Goal: Contribute content: Contribute content

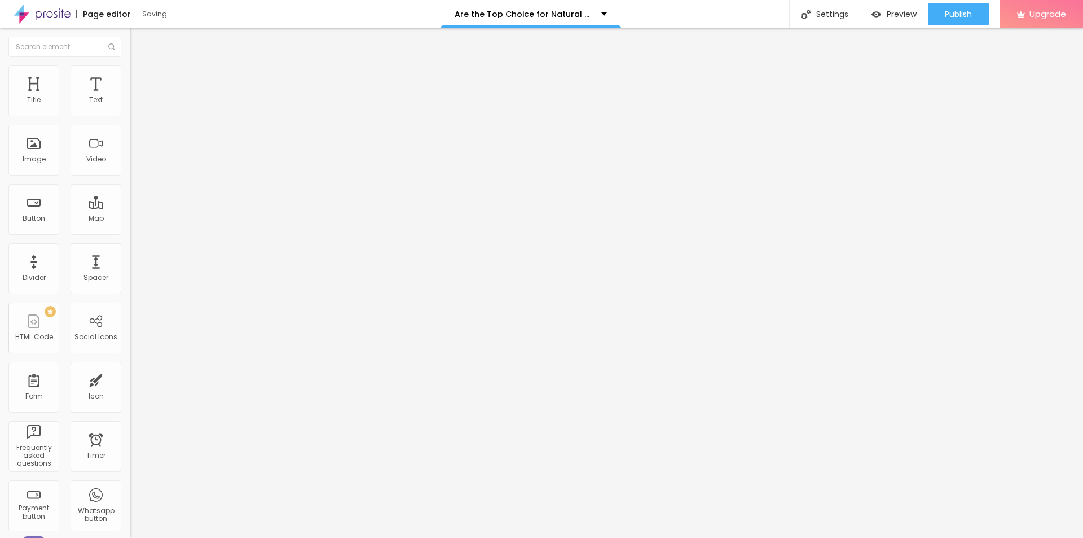
click at [130, 97] on span "Add image" at bounding box center [153, 92] width 46 height 10
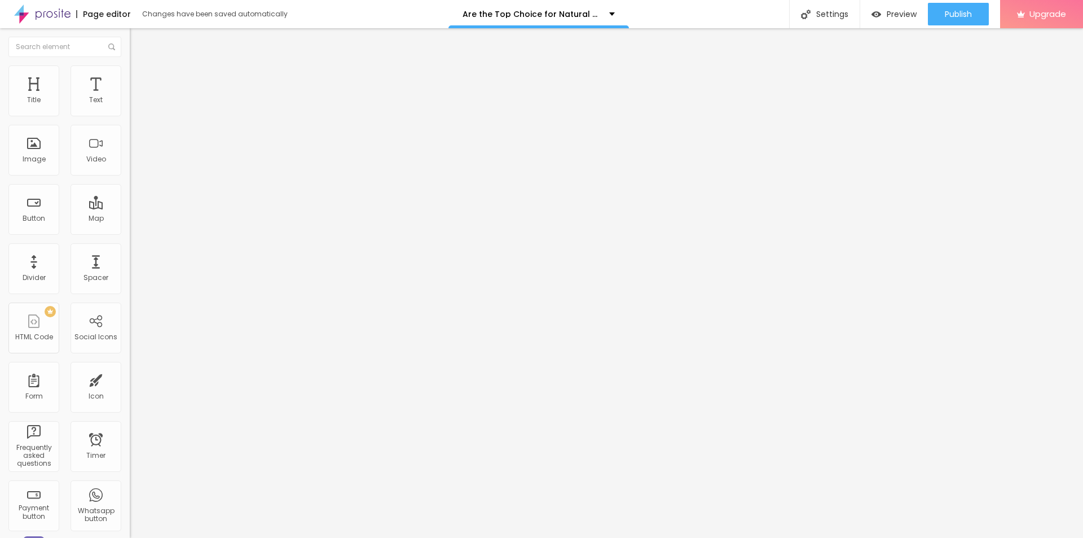
click at [130, 114] on input "text" at bounding box center [197, 108] width 135 height 11
paste input "Nature's Reserve CBD Gummies"
type input "Nature's Reserve CBD Gummies"
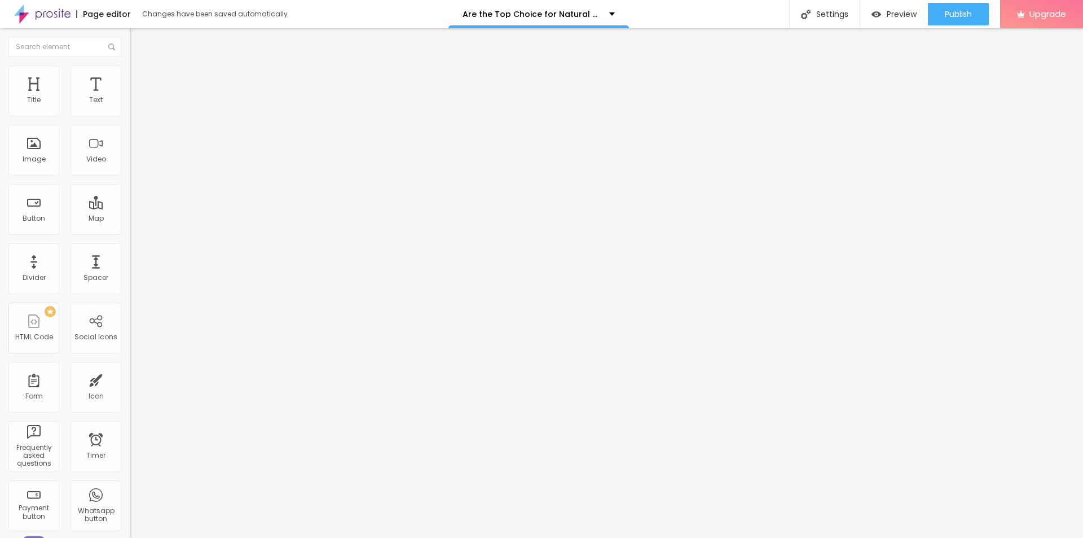
click at [130, 231] on input "https://" at bounding box center [197, 225] width 135 height 11
paste input "[DOMAIN_NAME][URL]"
type input "[URL][DOMAIN_NAME]"
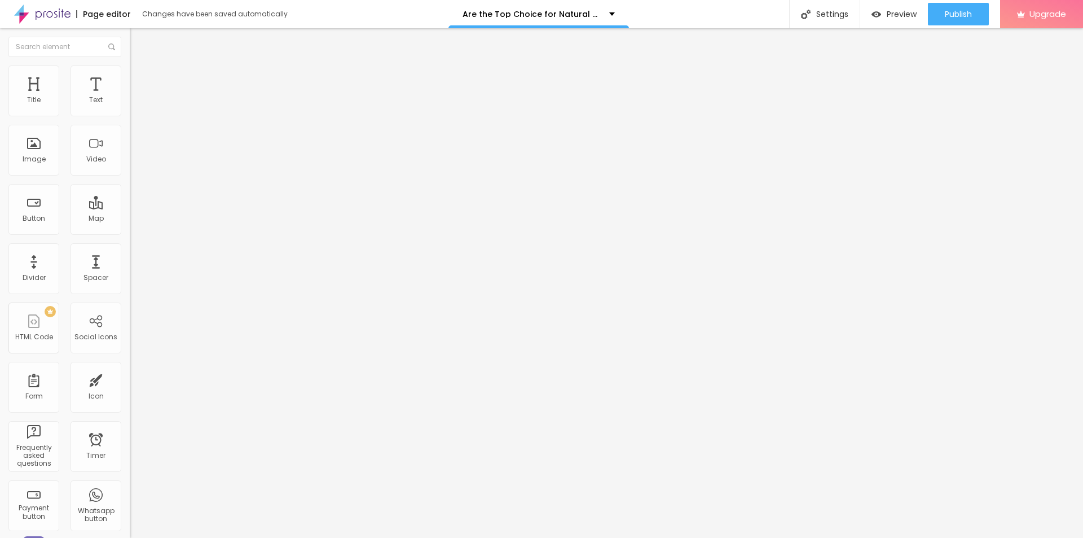
click at [130, 161] on img at bounding box center [134, 157] width 8 height 8
click at [130, 162] on div at bounding box center [195, 157] width 130 height 9
click at [130, 162] on div at bounding box center [195, 148] width 130 height 27
click at [130, 152] on img at bounding box center [134, 148] width 8 height 8
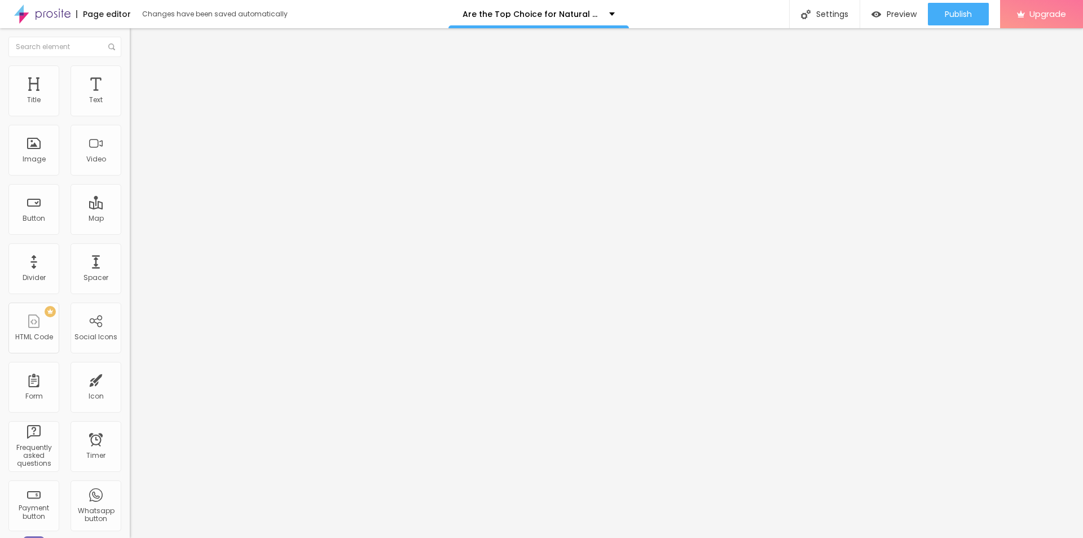
click at [130, 177] on span "Original" at bounding box center [143, 172] width 27 height 10
click at [130, 196] on div "Square 1:1" at bounding box center [195, 192] width 130 height 7
click at [130, 190] on span "Default" at bounding box center [142, 185] width 24 height 10
click at [130, 183] on span "Cinema" at bounding box center [144, 179] width 28 height 10
click at [130, 67] on li "Style" at bounding box center [195, 70] width 130 height 11
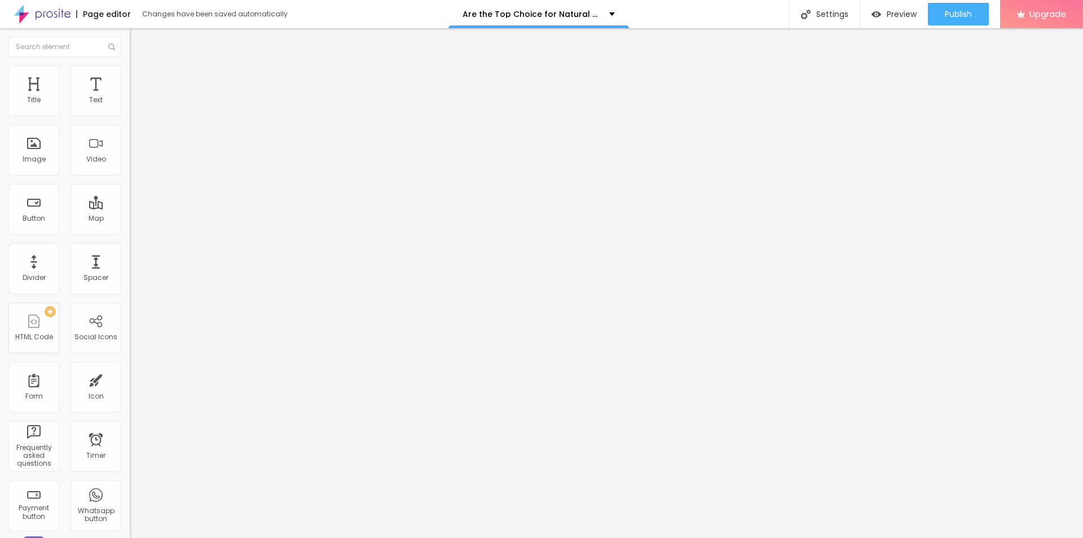
type input "95"
type input "90"
type input "85"
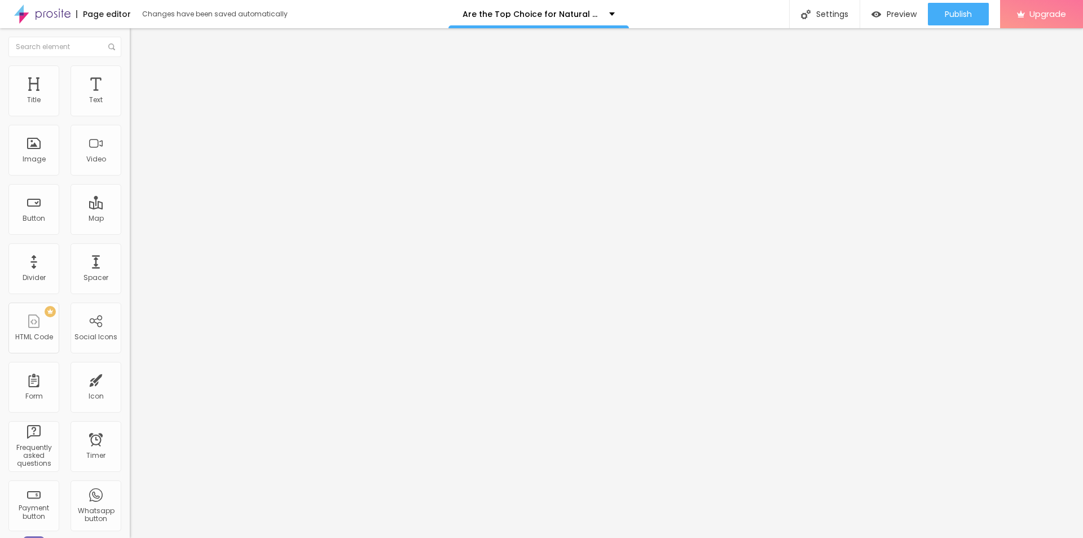
type input "85"
type input "80"
drag, startPoint x: 114, startPoint y: 121, endPoint x: 91, endPoint y: 118, distance: 22.8
type input "80"
click at [130, 116] on input "range" at bounding box center [166, 111] width 73 height 9
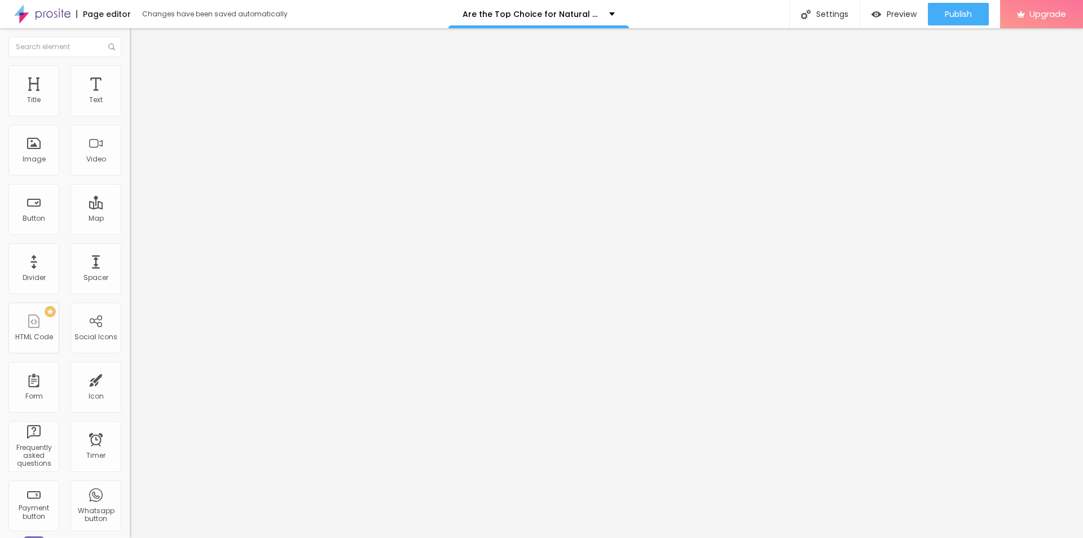
click at [130, 167] on button "button" at bounding box center [138, 161] width 16 height 12
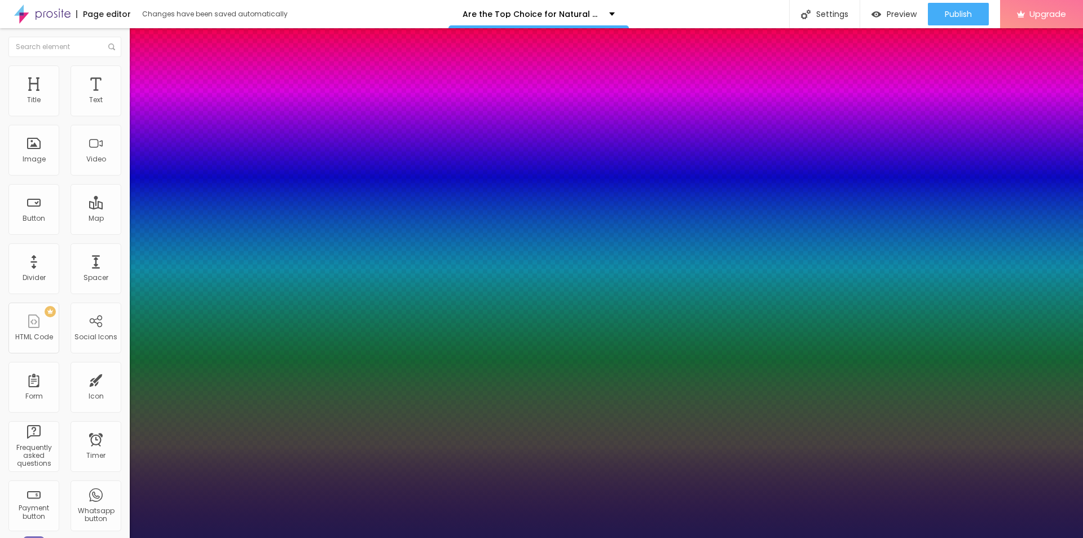
type input "17"
type input "1"
type input "18"
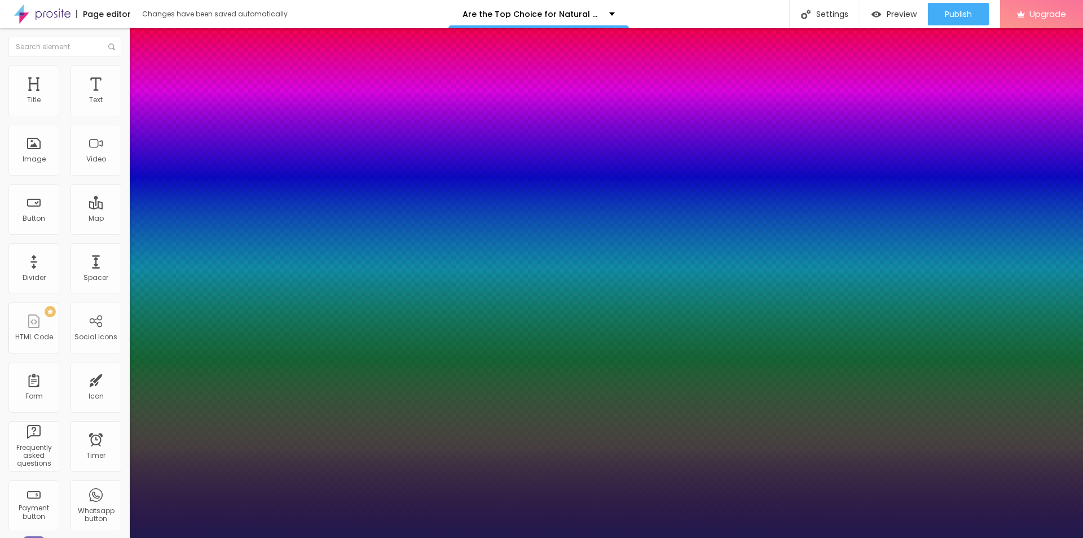
type input "1"
type input "19"
type input "1"
type input "20"
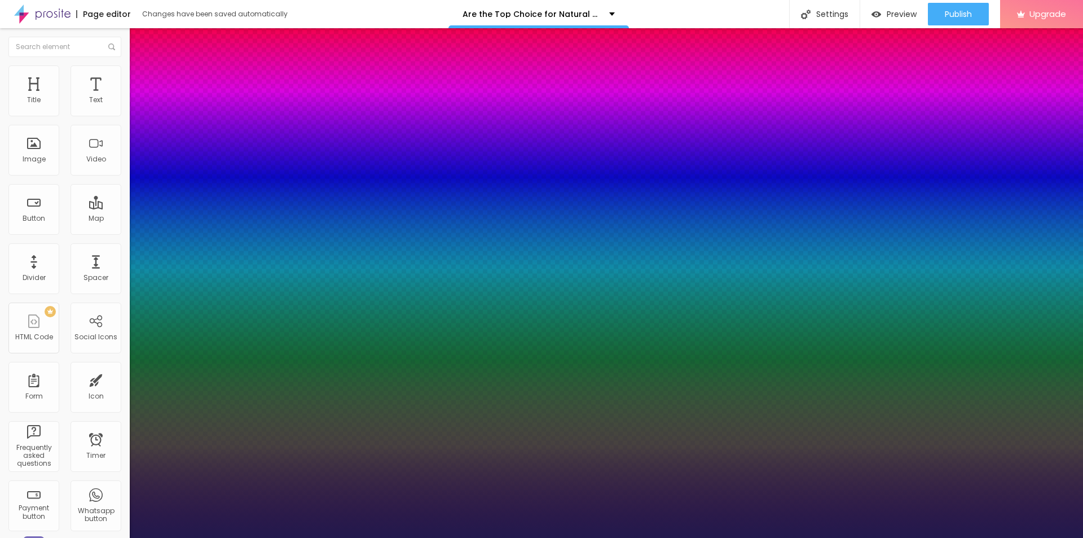
type input "20"
type input "1"
type input "21"
type input "1"
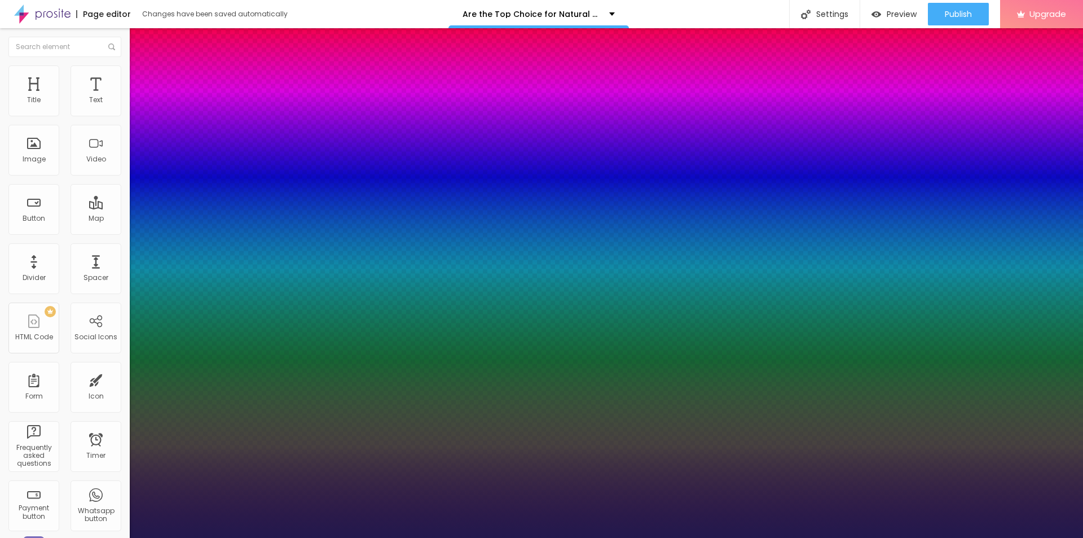
type input "22"
type input "1"
type input "23"
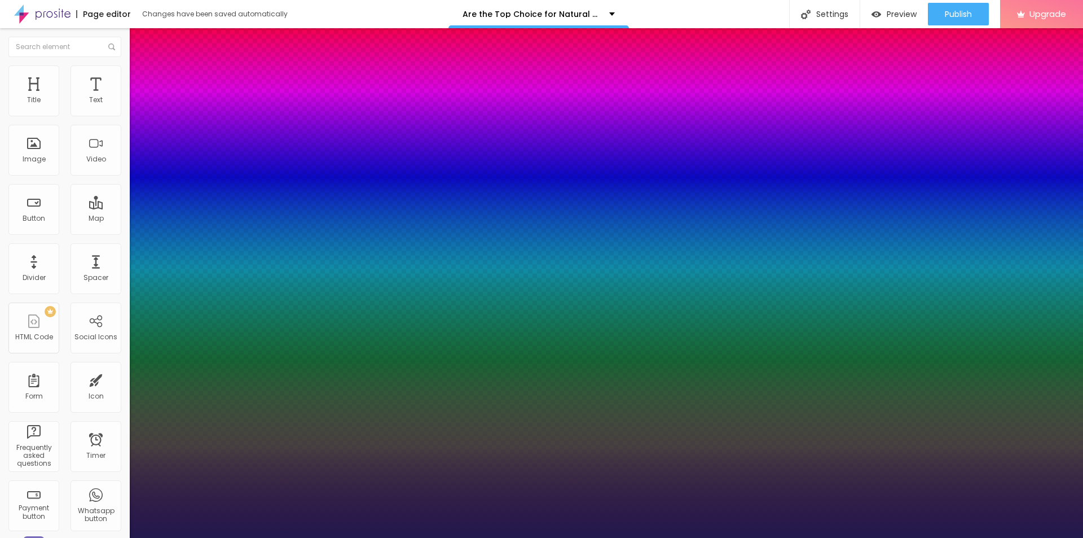
type input "1"
type input "24"
type input "1"
type input "25"
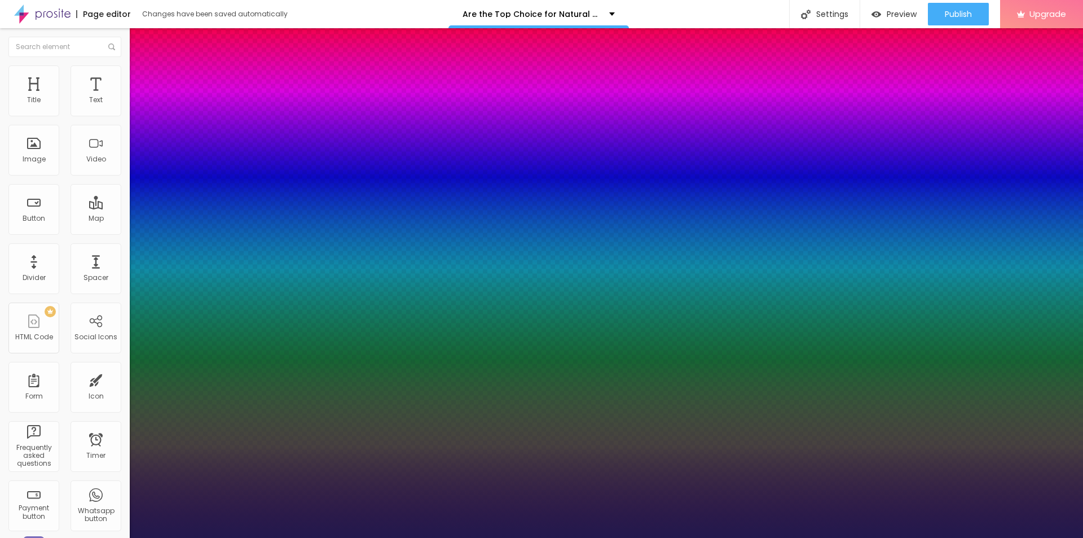
type input "25"
type input "1"
type input "26"
type input "1"
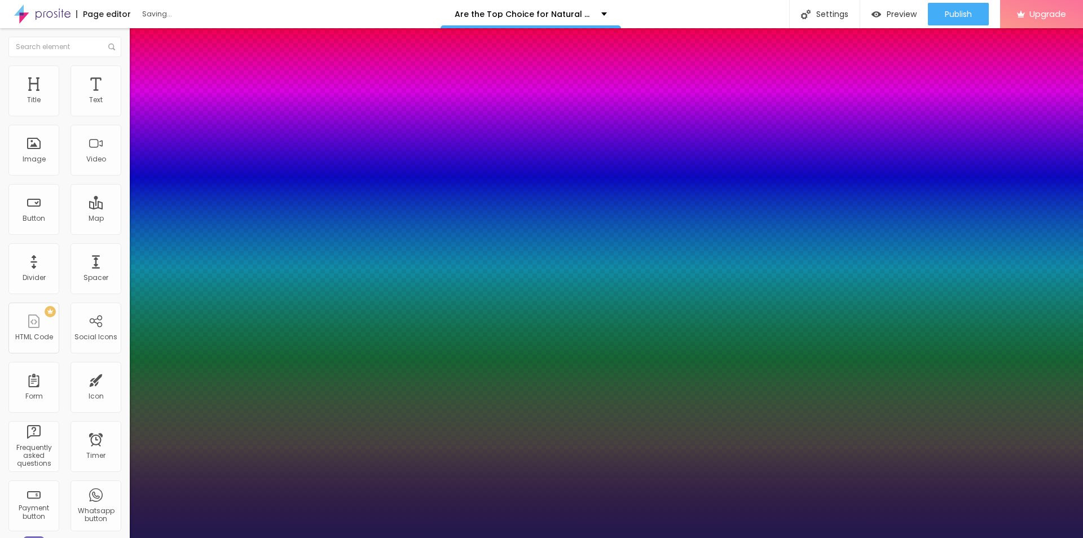
drag, startPoint x: 151, startPoint y: 316, endPoint x: 161, endPoint y: 318, distance: 9.7
type input "26"
type input "1"
click at [924, 537] on div at bounding box center [541, 538] width 1083 height 0
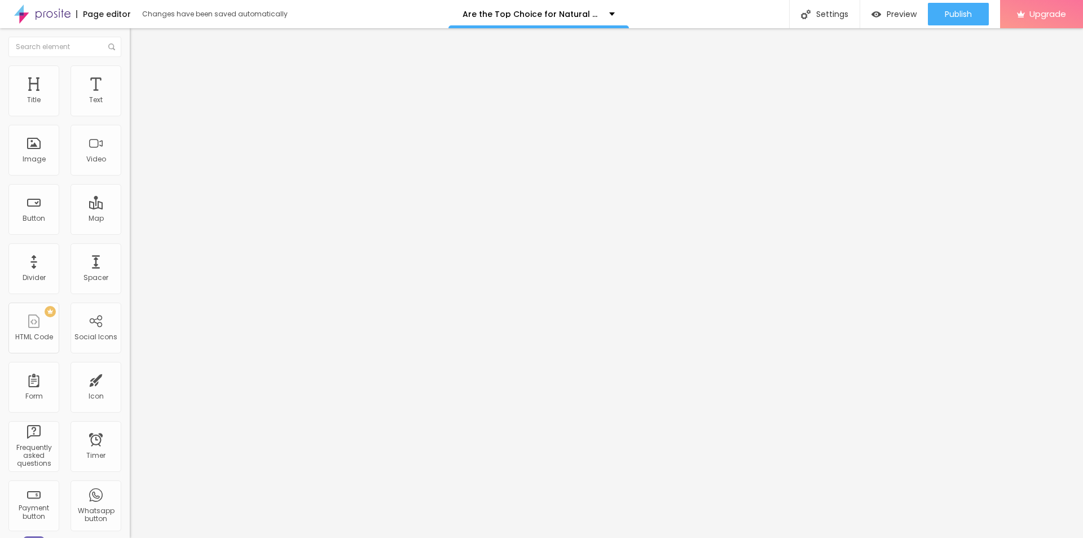
click at [134, 105] on icon "button" at bounding box center [137, 101] width 7 height 7
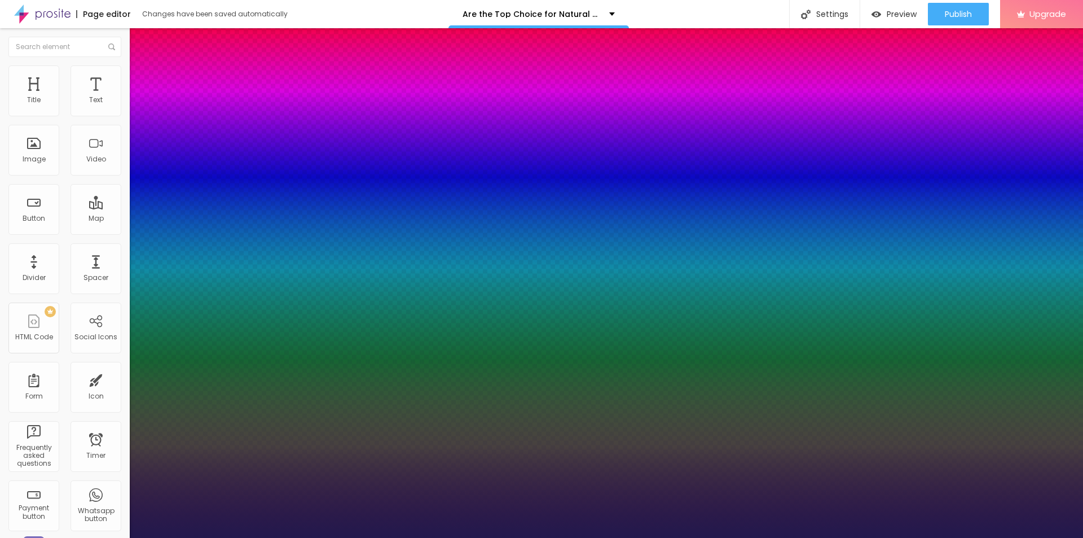
type input "1"
type input "14"
type input "1"
type input "16"
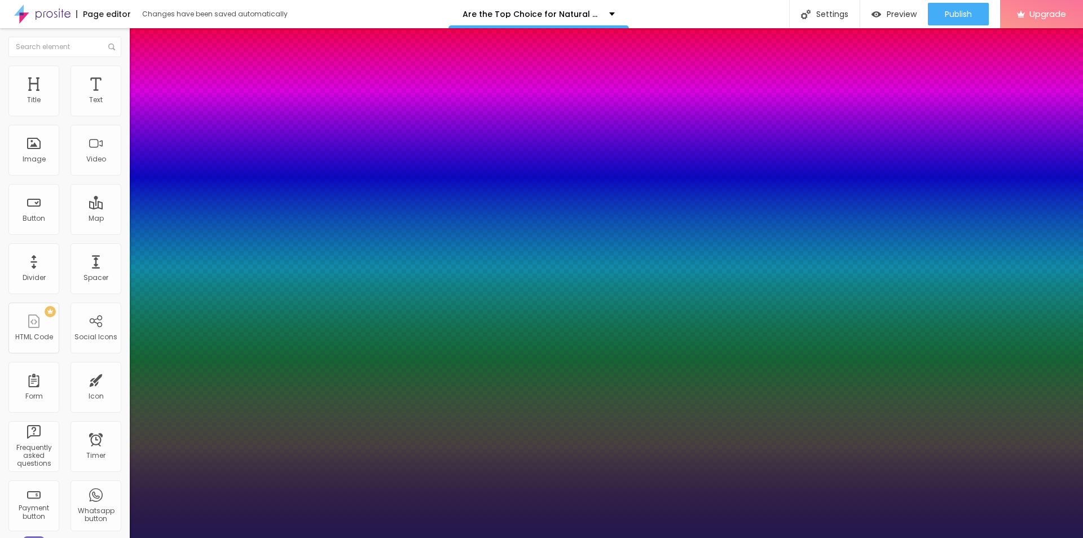
type input "16"
type input "1"
type input "18"
type input "1"
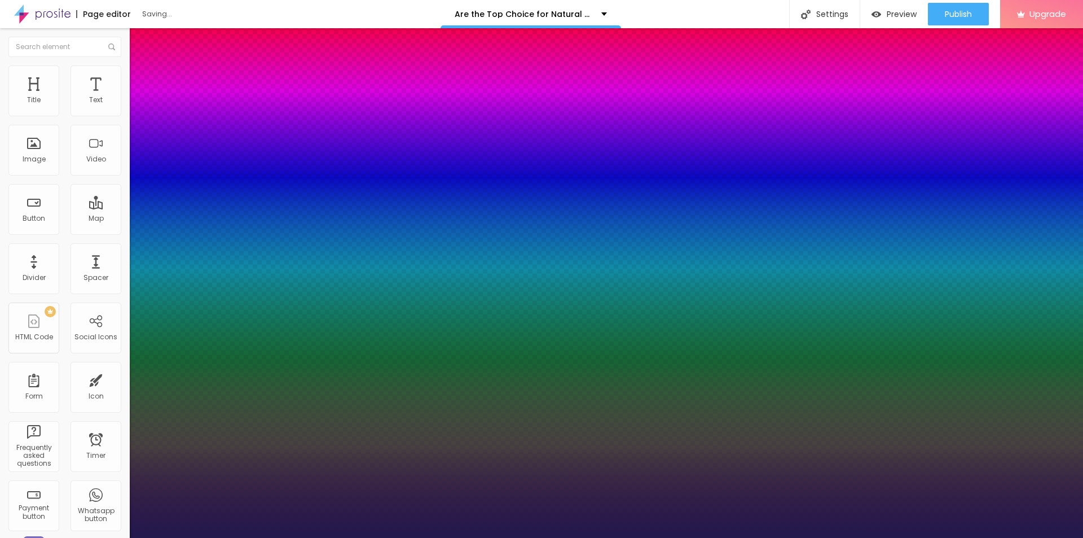
type input "18"
type input "1"
click at [452, 537] on div at bounding box center [541, 538] width 1083 height 0
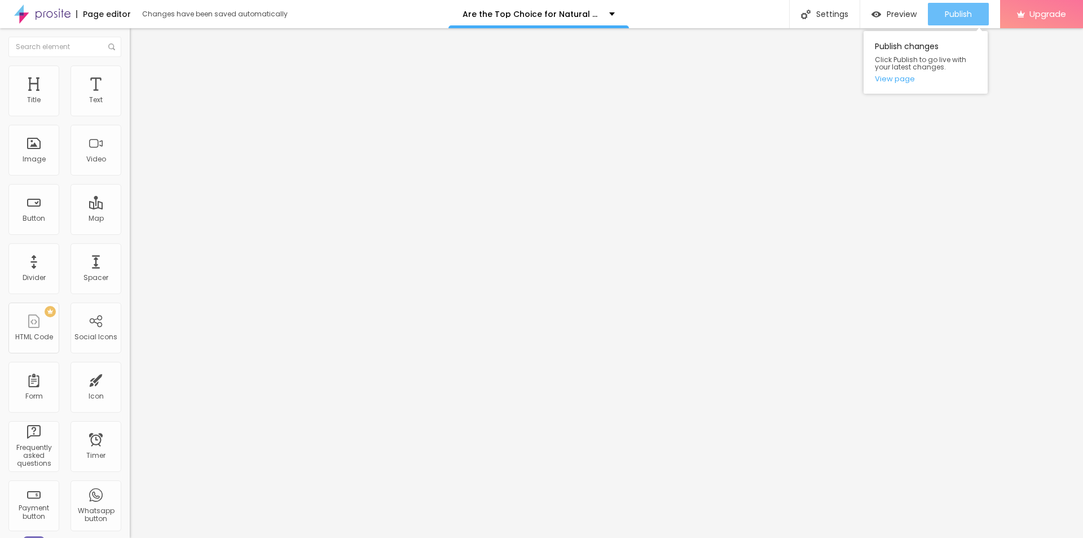
click at [954, 19] on span "Publish" at bounding box center [958, 14] width 27 height 9
click at [902, 82] on link "View page" at bounding box center [926, 78] width 102 height 7
